Goal: Task Accomplishment & Management: Manage account settings

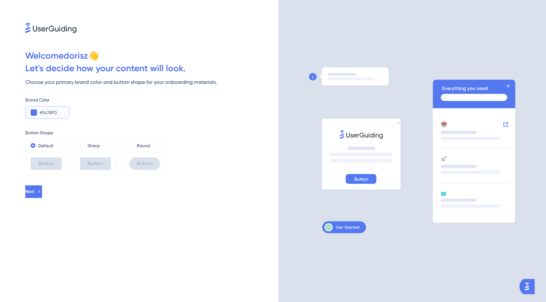
click at [34, 113] on button at bounding box center [34, 113] width 6 height 6
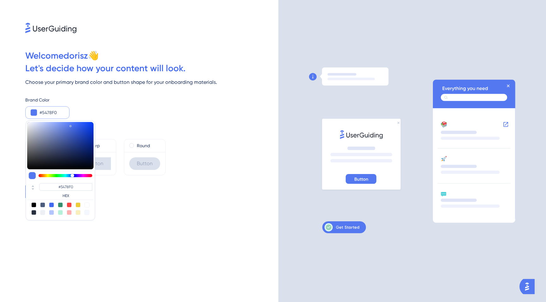
type input "#6c748d"
type input "#6C748D"
click at [43, 143] on div at bounding box center [60, 145] width 66 height 47
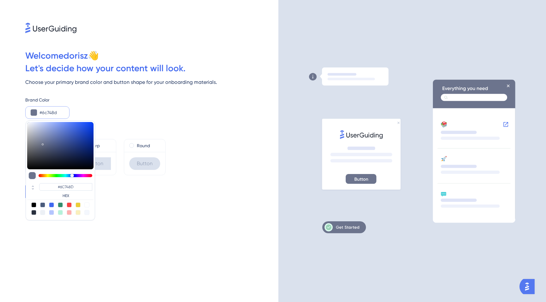
type input "#6c86d6"
type input "#6C86D6"
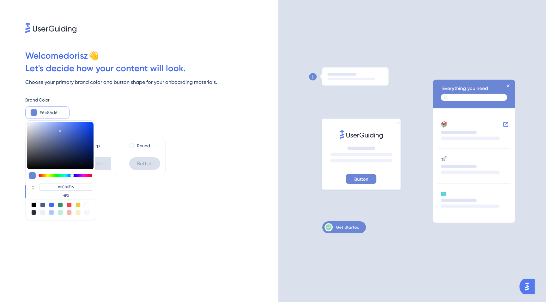
click at [60, 130] on div at bounding box center [60, 145] width 66 height 47
type input "#2e4381"
type input "#2E4381"
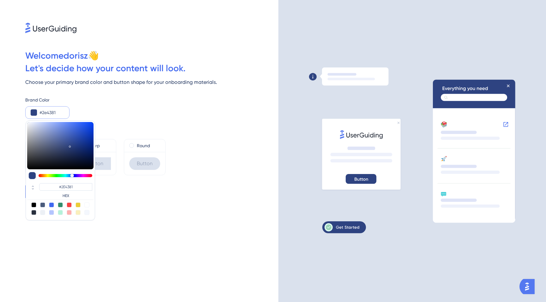
click at [70, 146] on div at bounding box center [60, 145] width 66 height 47
click at [111, 99] on div "Brand Color" at bounding box center [151, 100] width 253 height 8
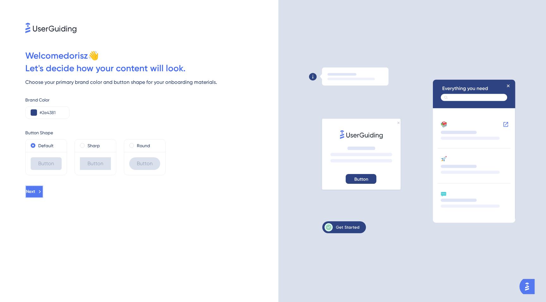
click at [43, 194] on button "Next" at bounding box center [34, 192] width 18 height 13
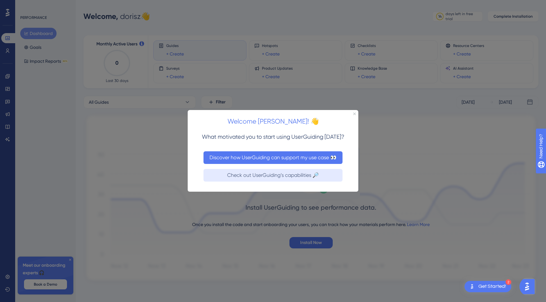
click at [260, 160] on button "Discover how UserGuiding can support my use case 👀" at bounding box center [272, 158] width 139 height 13
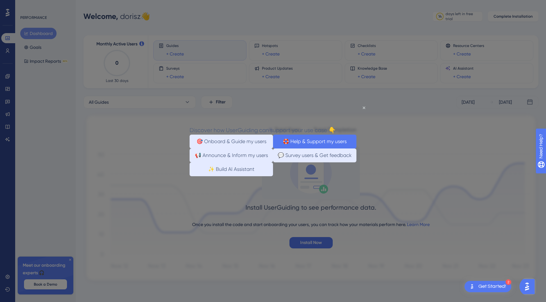
scroll to position [1, 0]
click at [313, 142] on button "🛟 Help & Support my users" at bounding box center [314, 142] width 83 height 14
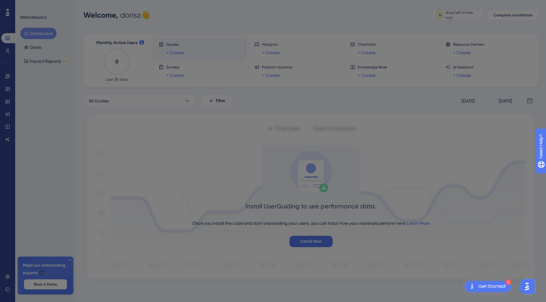
scroll to position [0, 0]
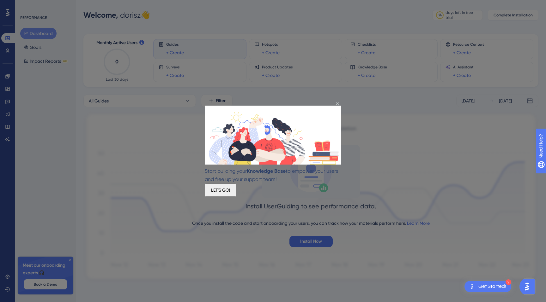
click at [236, 189] on button "LET'S GO!" at bounding box center [221, 189] width 32 height 13
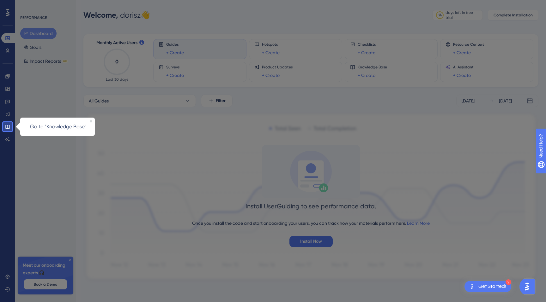
click at [260, 128] on div at bounding box center [279, 151] width 534 height 304
click at [8, 116] on div at bounding box center [7, 61] width 9 height 124
click at [91, 121] on icon "Close Preview" at bounding box center [91, 121] width 3 height 3
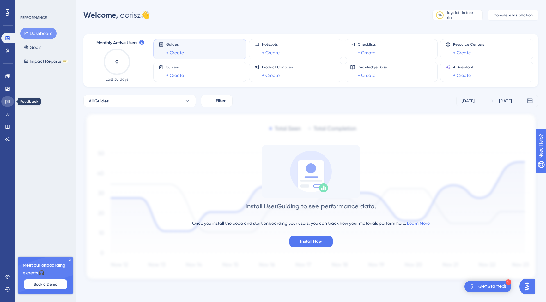
click at [9, 103] on icon at bounding box center [7, 102] width 4 height 4
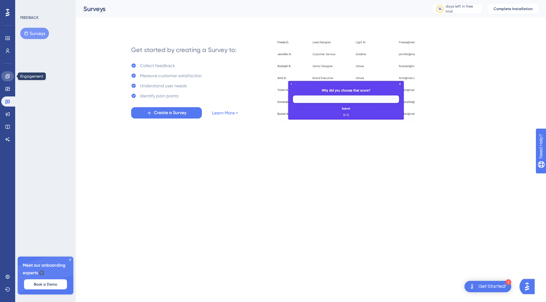
click at [7, 78] on icon at bounding box center [7, 76] width 5 height 5
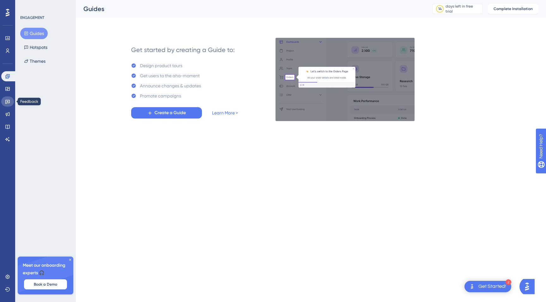
click at [9, 102] on icon at bounding box center [7, 101] width 5 height 5
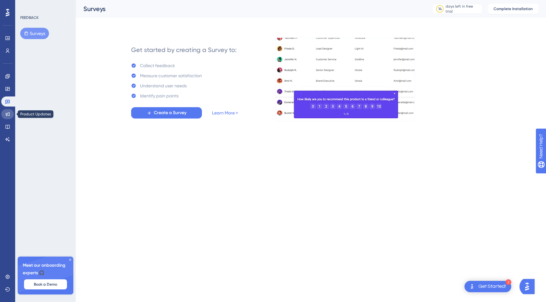
click at [8, 117] on link at bounding box center [7, 114] width 13 height 10
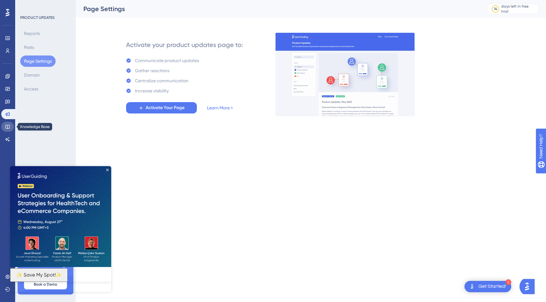
click at [8, 124] on icon at bounding box center [7, 126] width 5 height 5
